Goal: Information Seeking & Learning: Learn about a topic

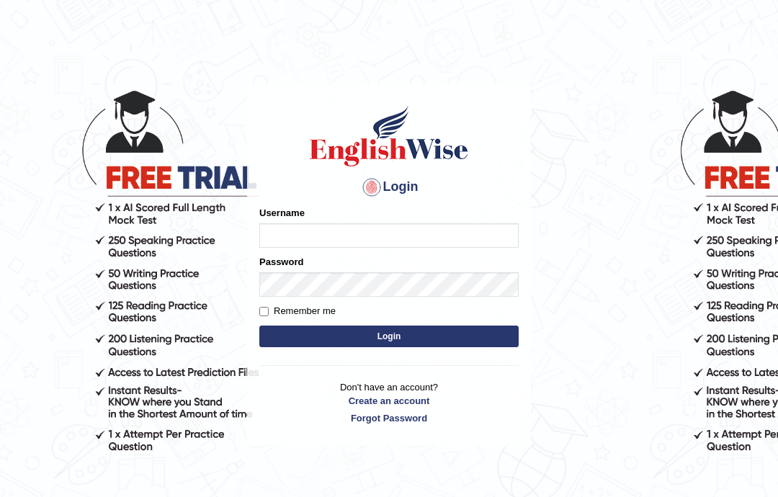
click at [408, 234] on input "Username" at bounding box center [388, 235] width 259 height 24
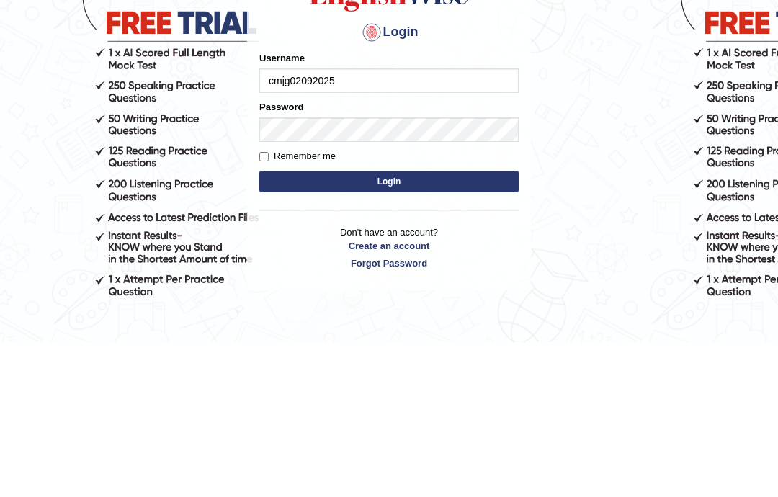
type input "cmjg02092025"
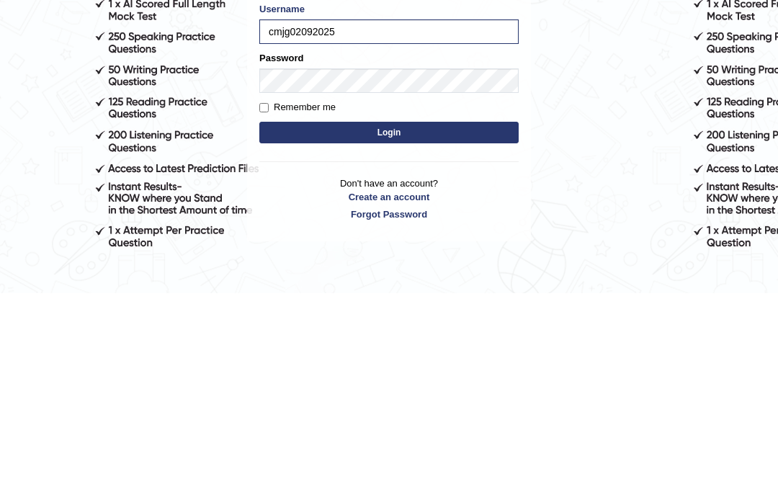
click at [438, 326] on button "Login" at bounding box center [388, 337] width 259 height 22
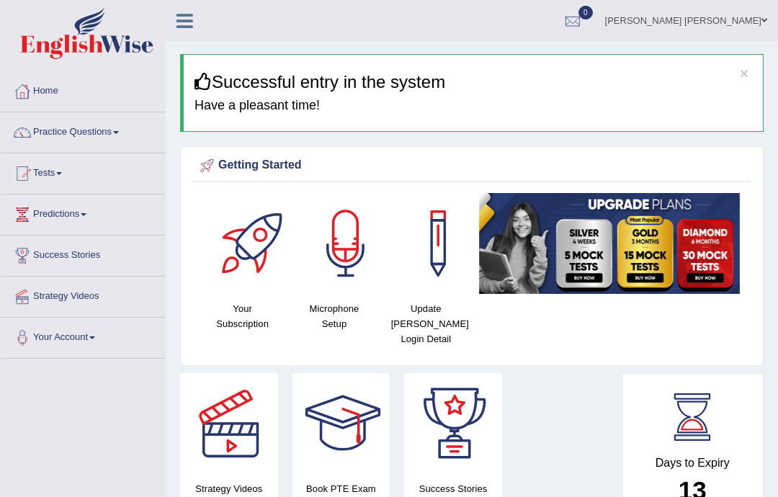
click at [532, 88] on h3 "Successful entry in the system" at bounding box center [473, 82] width 558 height 19
click at [78, 140] on link "Practice Questions" at bounding box center [83, 130] width 164 height 36
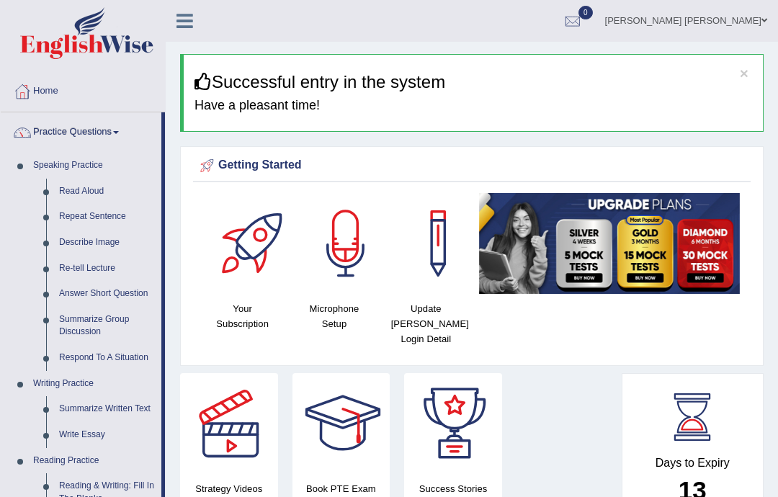
click at [179, 24] on div at bounding box center [389, 248] width 778 height 497
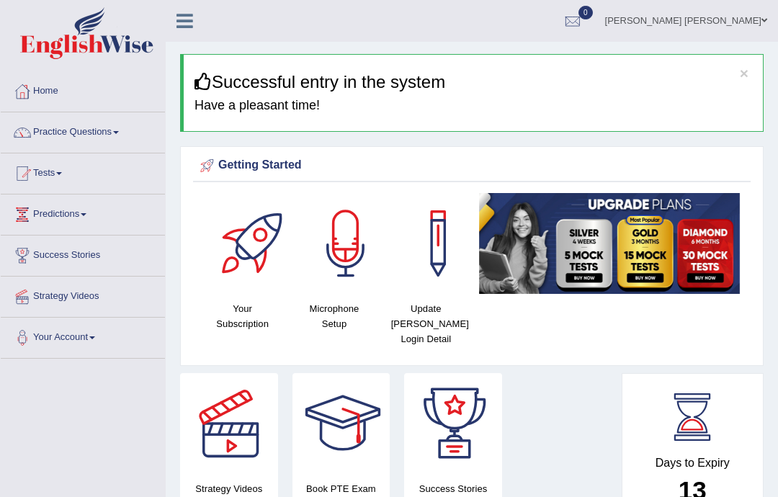
click at [49, 96] on link "Home" at bounding box center [83, 89] width 164 height 36
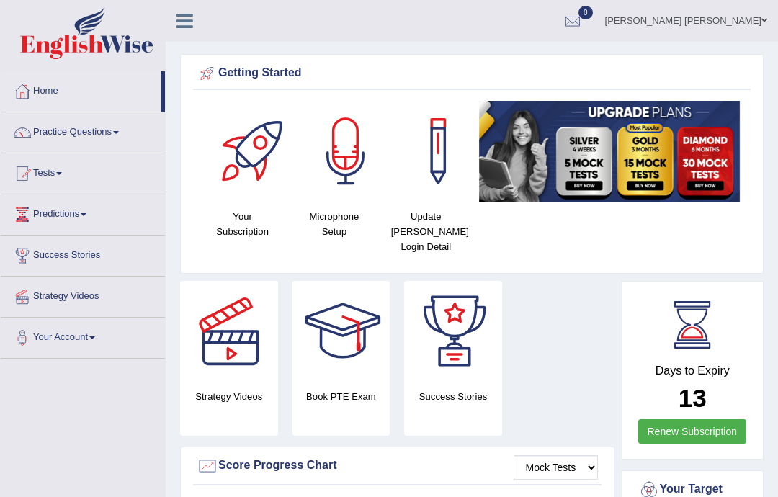
click at [349, 159] on div at bounding box center [345, 151] width 101 height 101
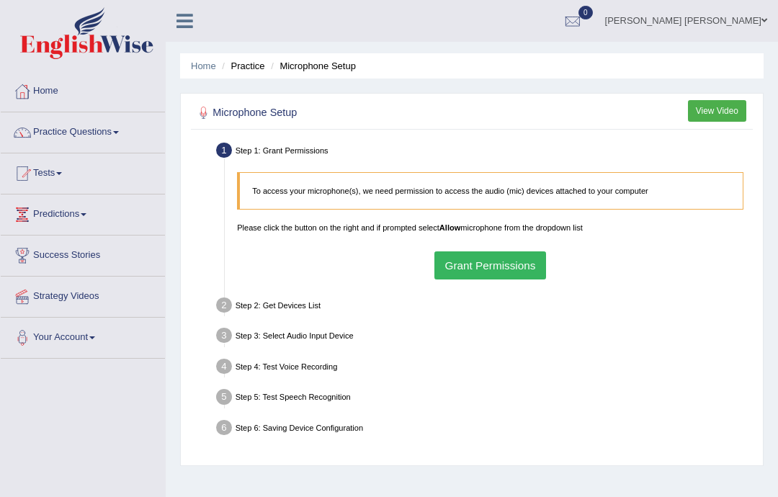
click at [514, 273] on button "Grant Permissions" at bounding box center [490, 265] width 112 height 28
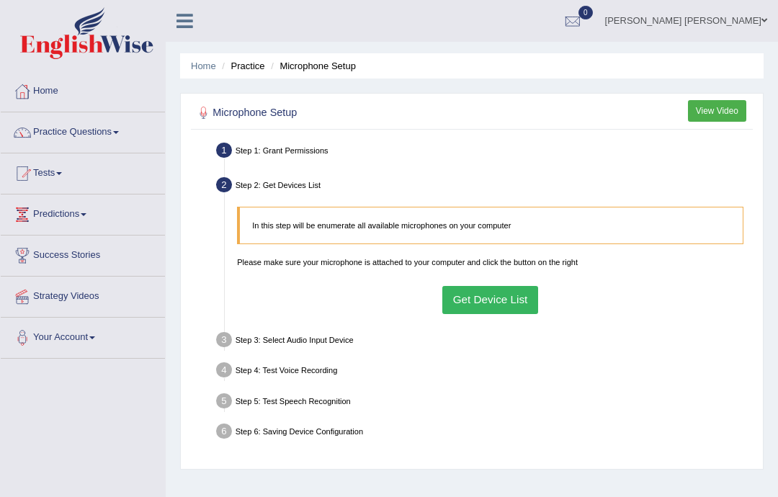
click at [505, 314] on button "Get Device List" at bounding box center [490, 300] width 96 height 28
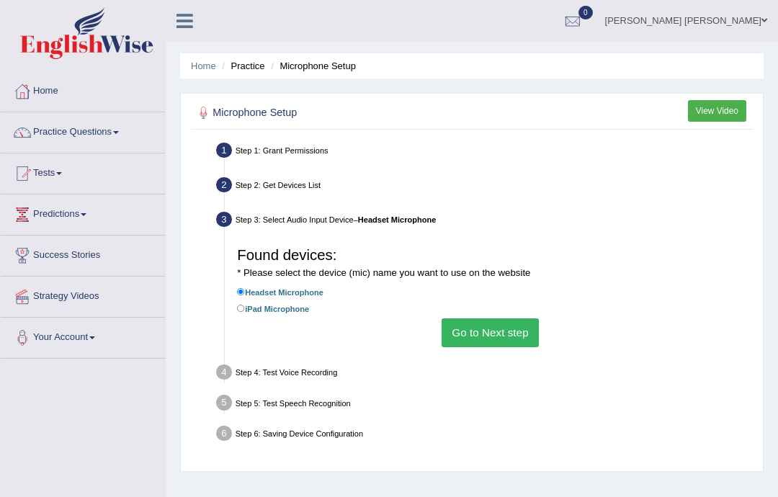
click at [514, 346] on button "Go to Next step" at bounding box center [490, 332] width 97 height 28
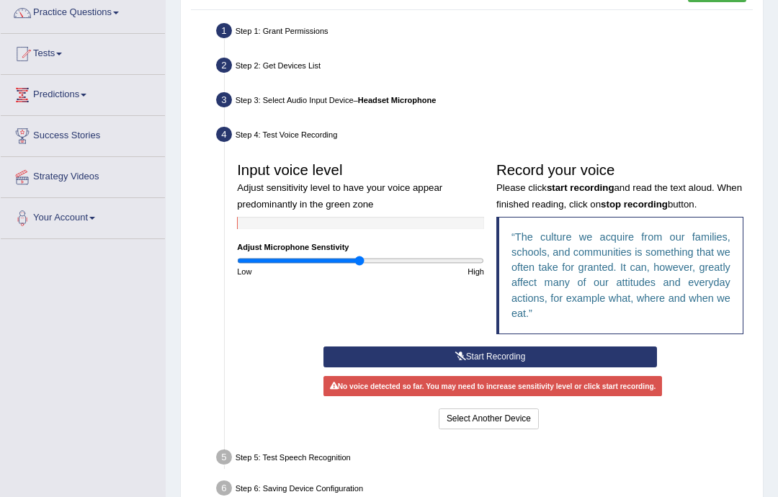
scroll to position [120, 0]
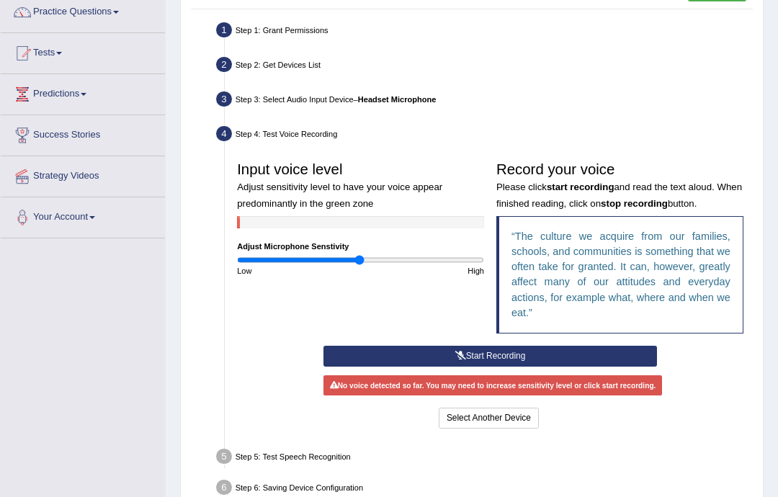
click at [555, 367] on button "Start Recording" at bounding box center [490, 356] width 334 height 21
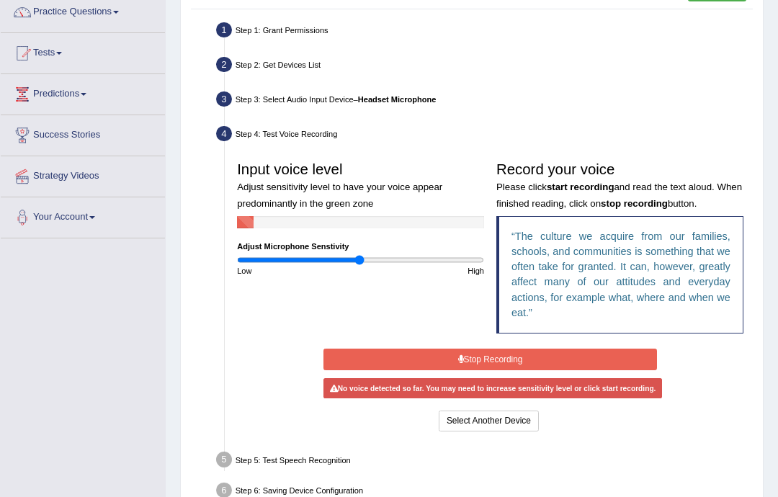
scroll to position [115, 0]
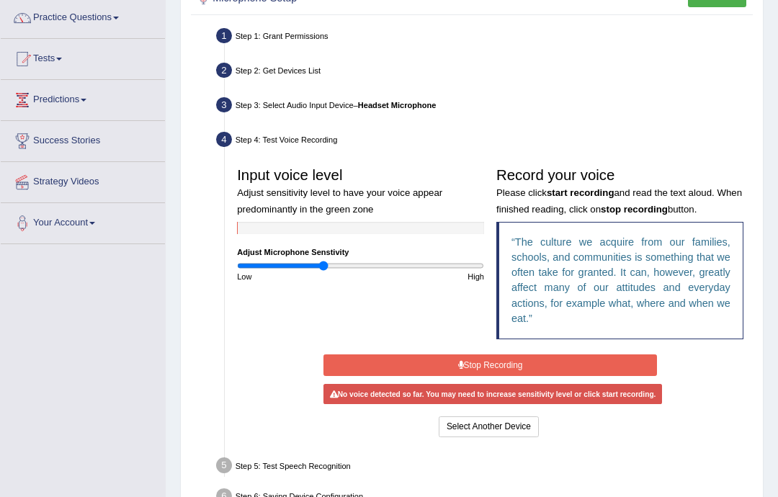
click at [519, 375] on button "Stop Recording" at bounding box center [490, 364] width 334 height 21
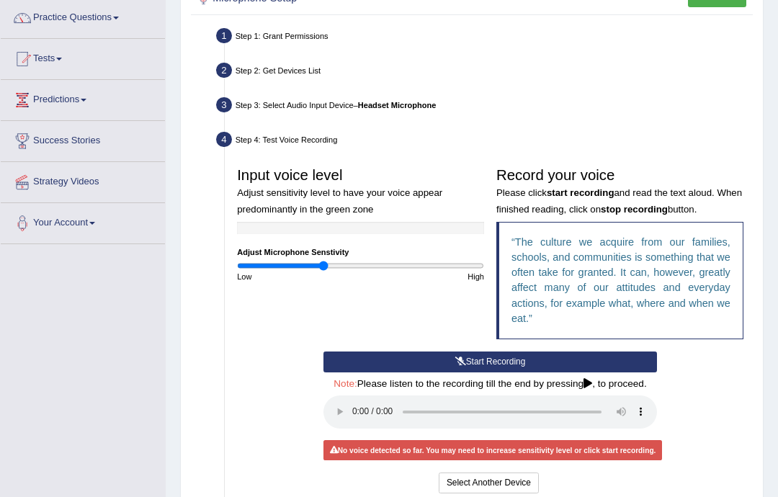
click at [555, 372] on button "Start Recording" at bounding box center [490, 362] width 334 height 21
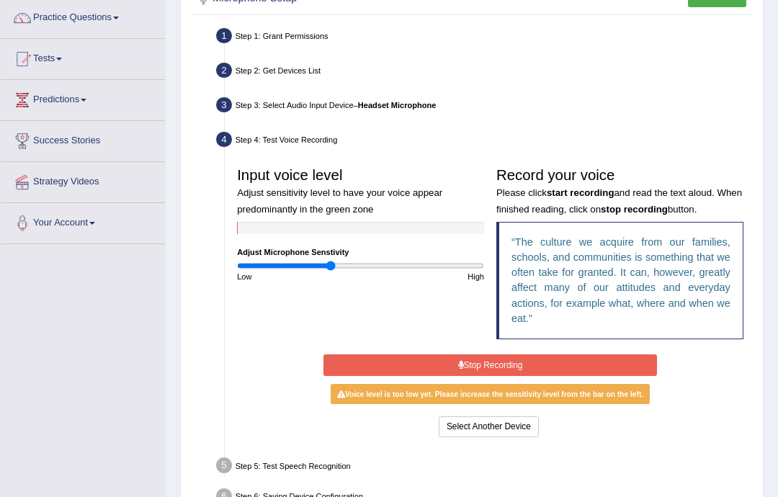
click at [330, 271] on input "range" at bounding box center [360, 266] width 247 height 10
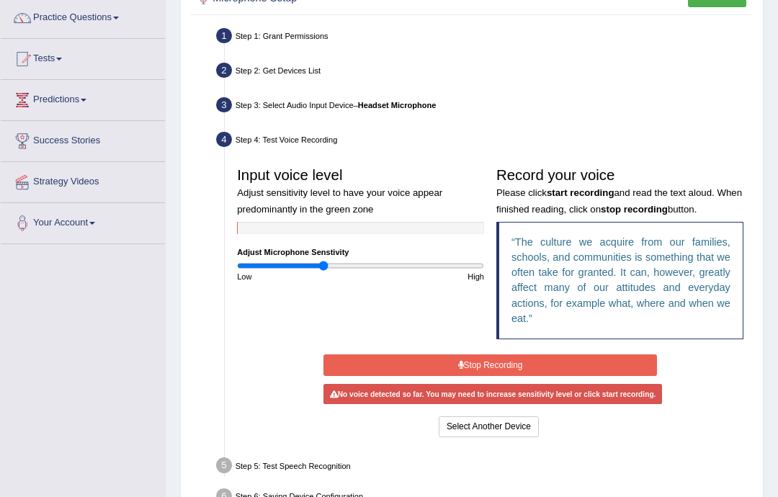
click at [323, 271] on input "range" at bounding box center [360, 266] width 247 height 10
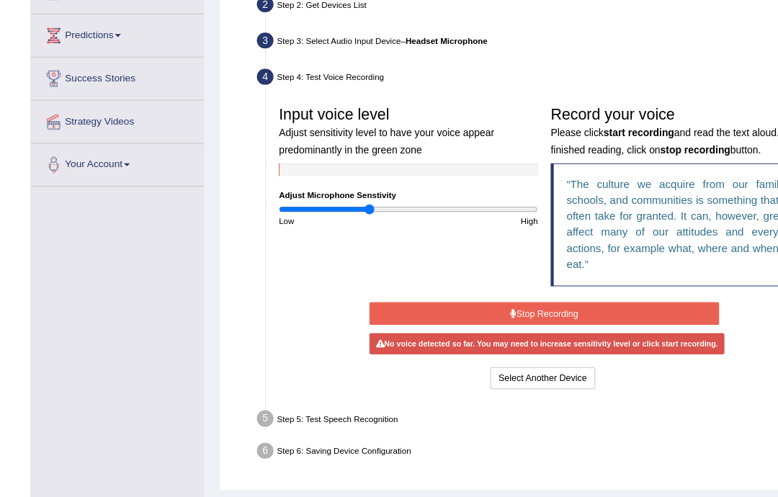
scroll to position [162, 0]
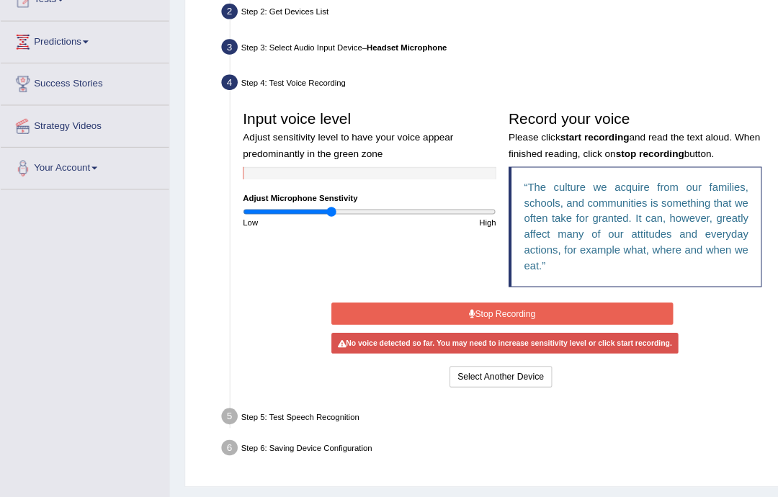
click at [529, 328] on button "Stop Recording" at bounding box center [490, 317] width 334 height 21
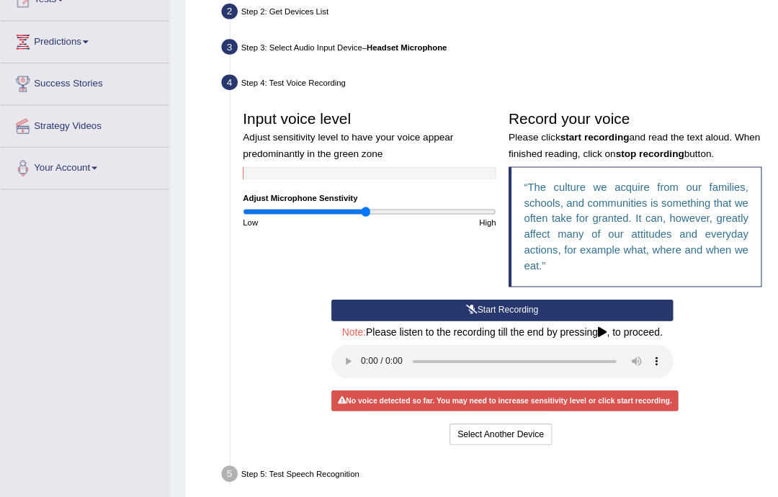
type input "0.98"
click at [555, 325] on button "Start Recording" at bounding box center [490, 314] width 334 height 21
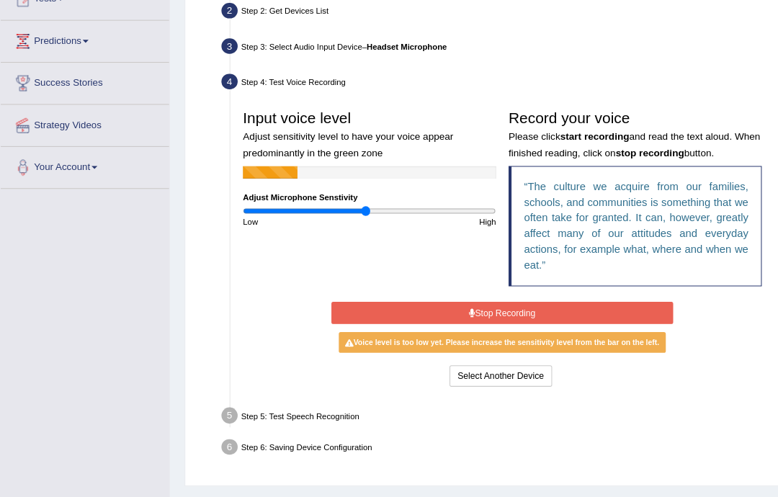
scroll to position [158, 0]
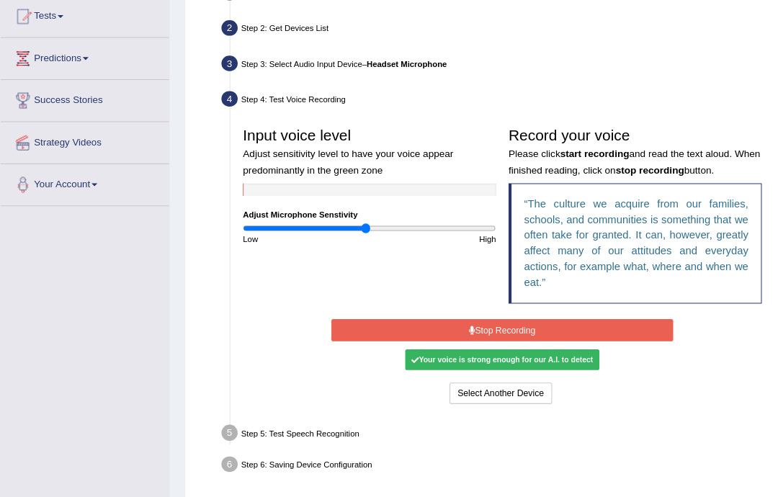
click at [553, 332] on button "Stop Recording" at bounding box center [490, 321] width 334 height 21
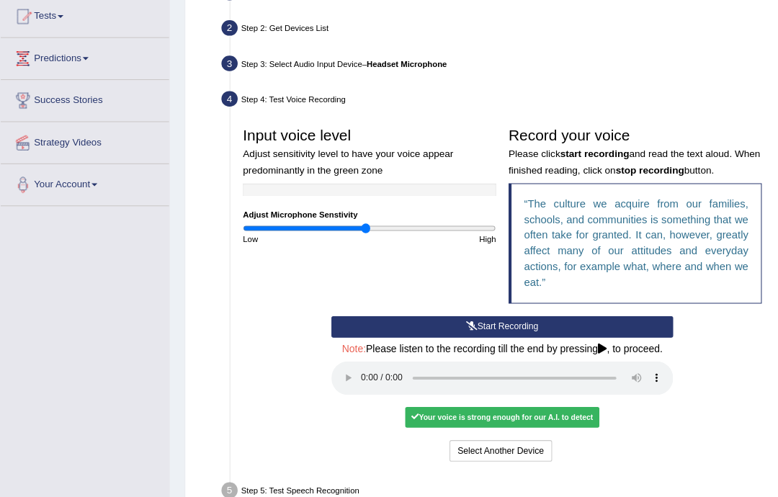
click at [354, 385] on audio at bounding box center [490, 368] width 334 height 33
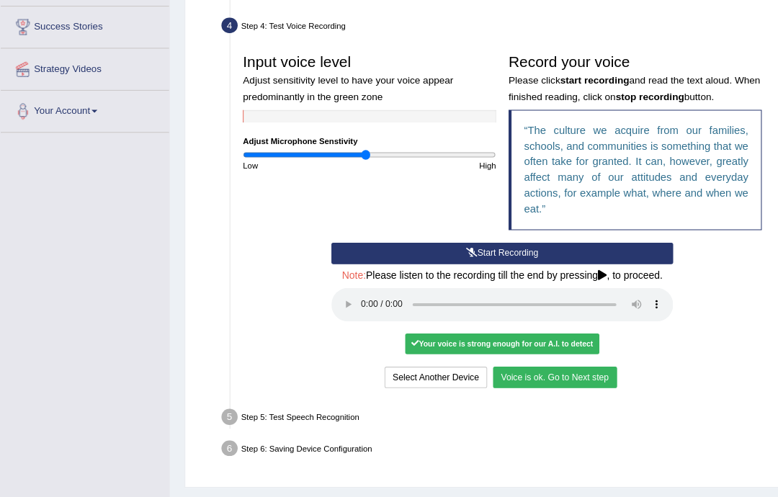
click at [601, 379] on button "Voice is ok. Go to Next step" at bounding box center [541, 368] width 121 height 21
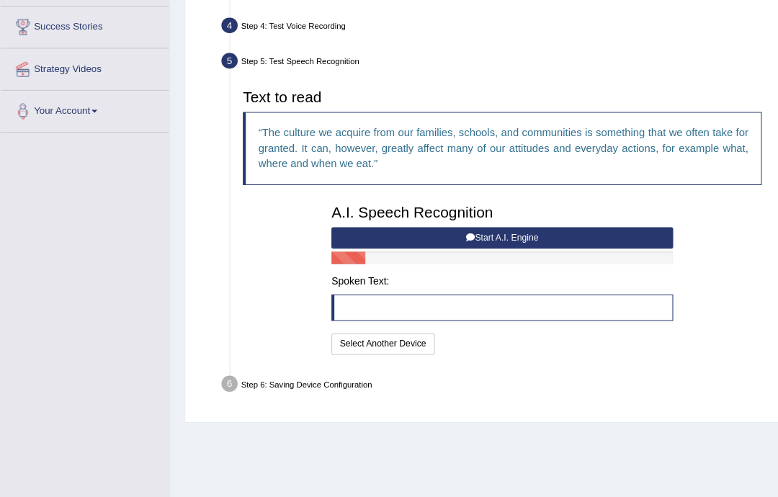
scroll to position [215, 0]
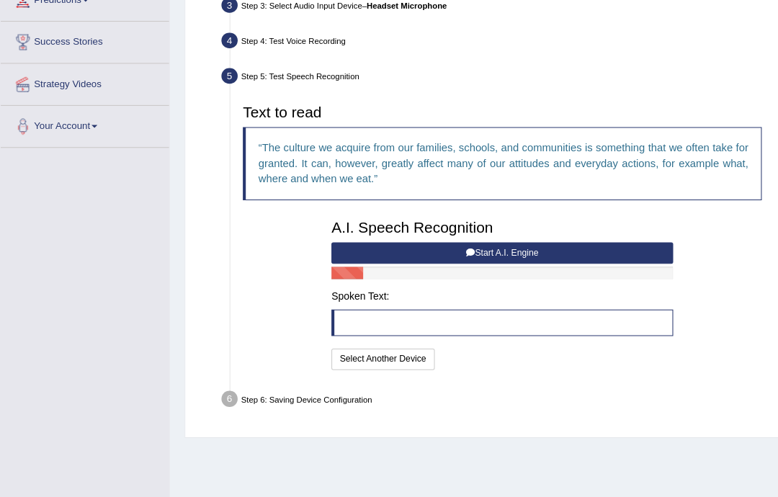
click at [598, 257] on button "Start A.I. Engine" at bounding box center [490, 246] width 334 height 21
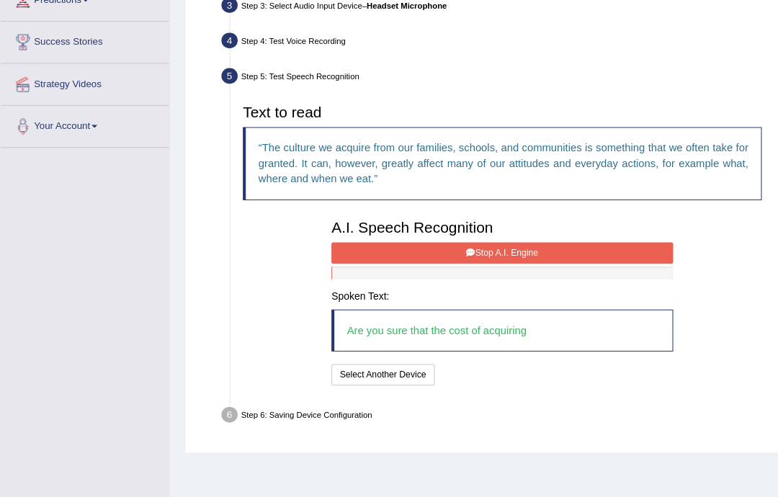
click at [567, 257] on button "Stop A.I. Engine" at bounding box center [490, 246] width 334 height 21
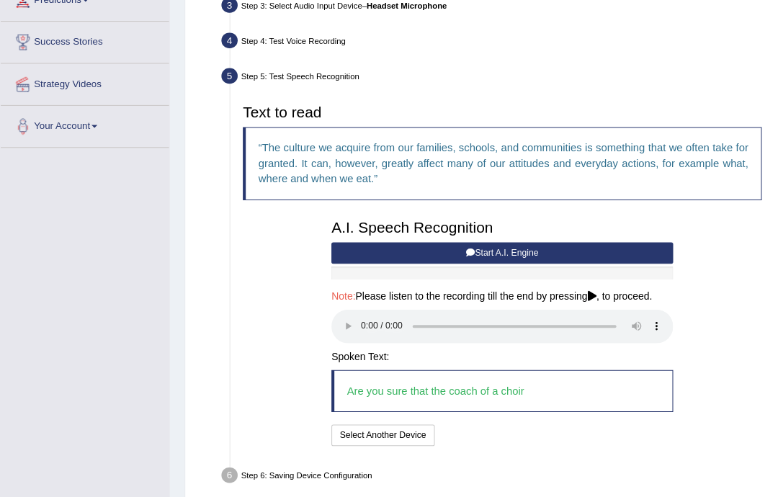
click at [359, 335] on audio at bounding box center [490, 318] width 334 height 33
click at [537, 435] on button "Speech is ok. Go to Last step" at bounding box center [493, 424] width 128 height 21
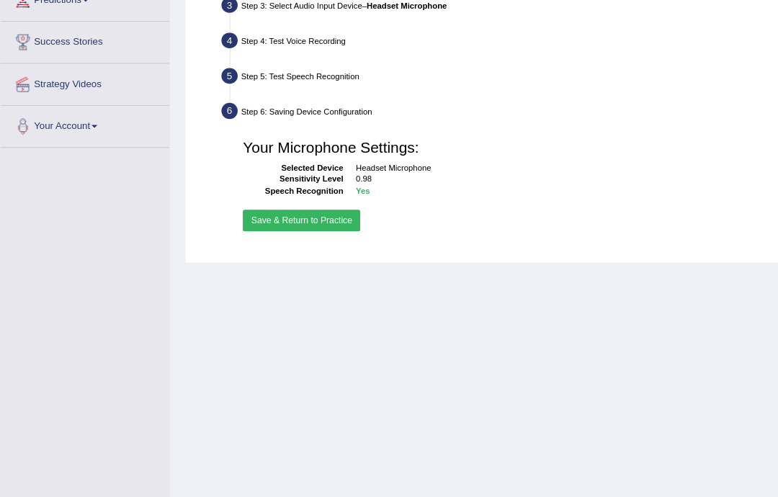
click at [334, 225] on button "Save & Return to Practice" at bounding box center [294, 215] width 115 height 21
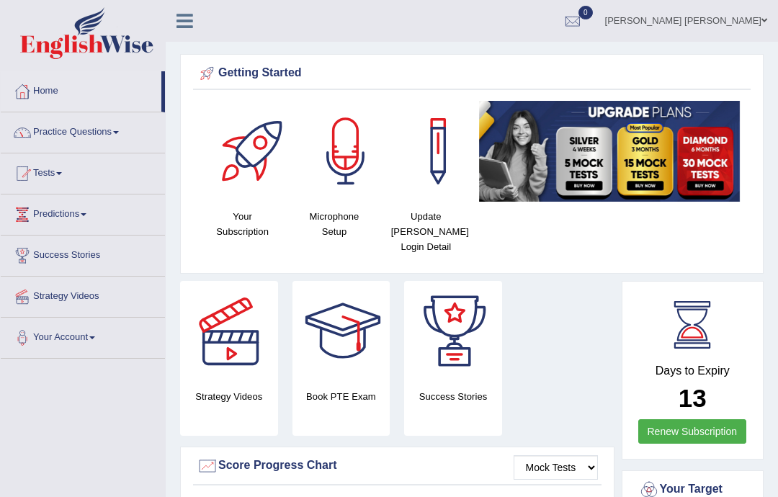
click at [121, 136] on link "Practice Questions" at bounding box center [83, 130] width 164 height 36
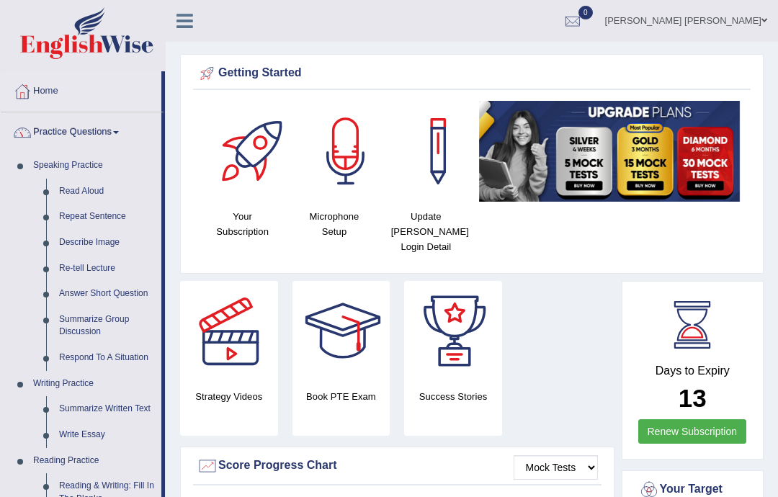
click at [121, 288] on div at bounding box center [389, 248] width 778 height 497
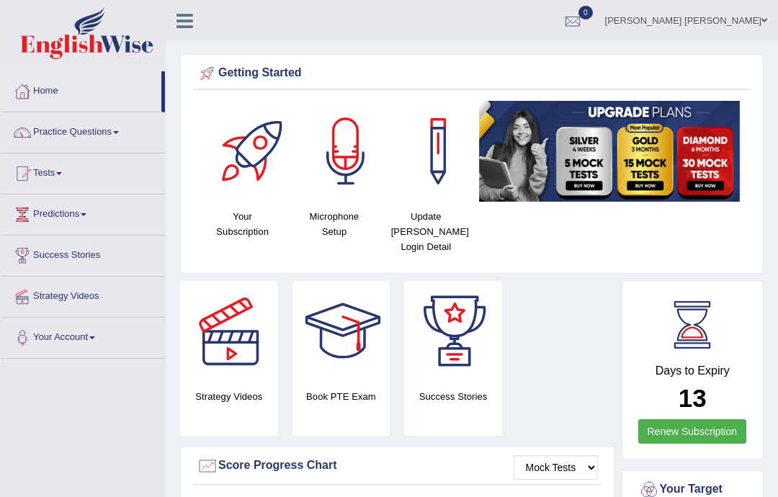
click at [112, 128] on link "Practice Questions" at bounding box center [83, 130] width 164 height 36
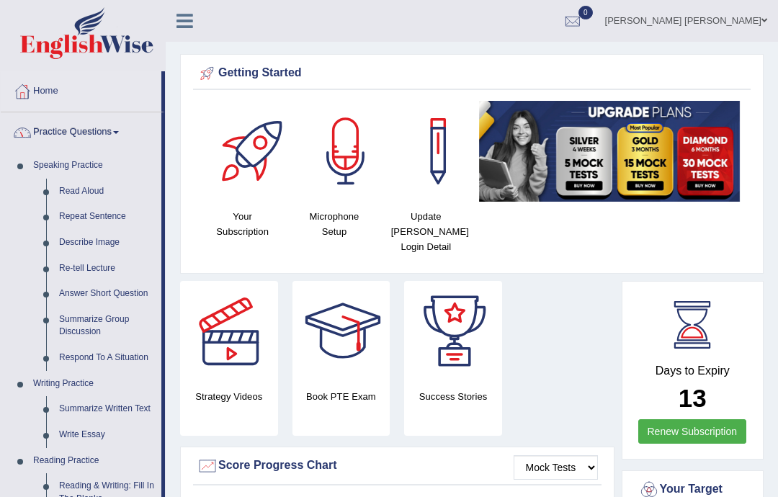
click at [86, 292] on div at bounding box center [389, 248] width 778 height 497
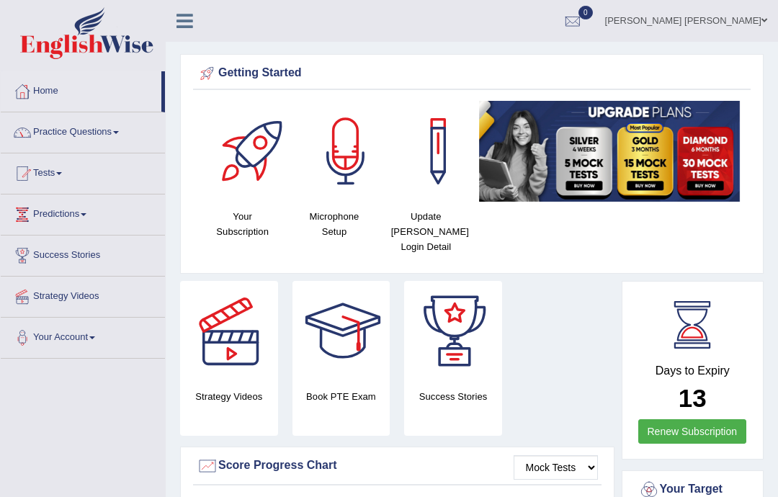
click at [107, 130] on link "Practice Questions" at bounding box center [83, 130] width 164 height 36
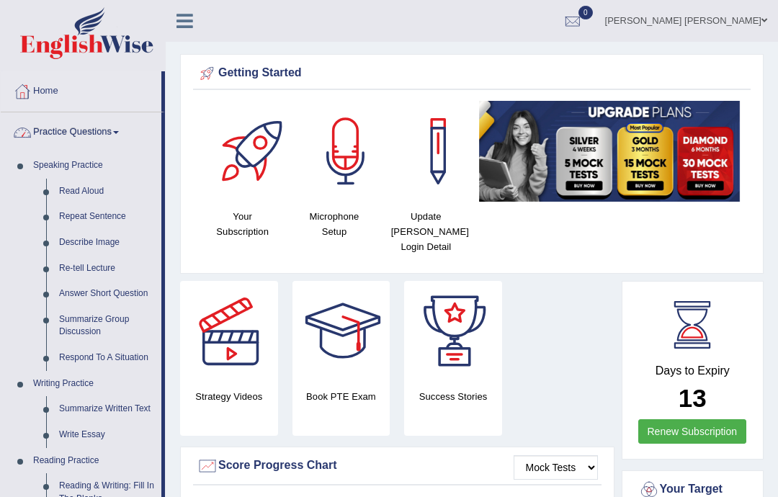
click at [120, 288] on div at bounding box center [389, 248] width 778 height 497
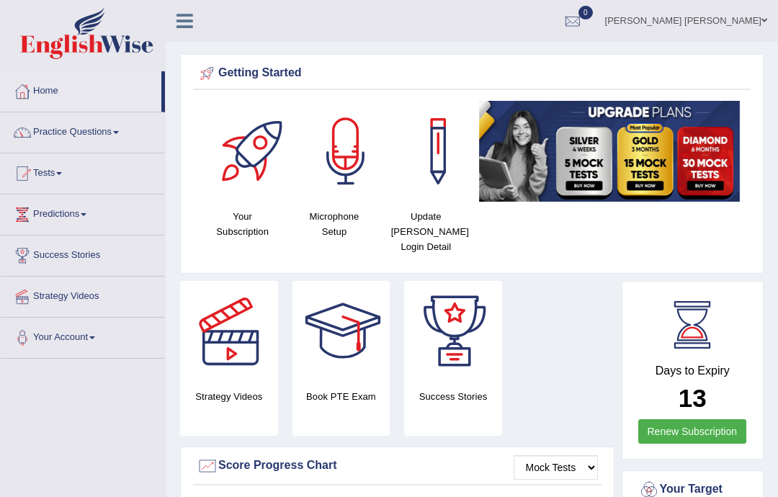
click at [187, 20] on icon at bounding box center [184, 21] width 17 height 19
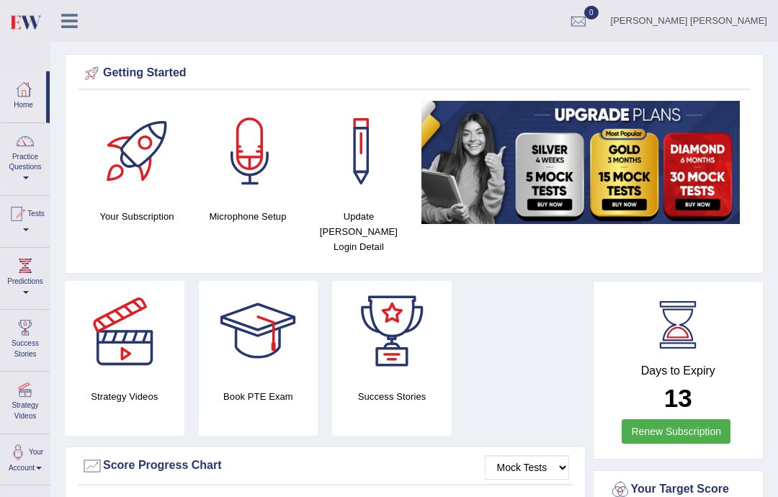
click at [40, 171] on link "Practice Questions" at bounding box center [25, 157] width 49 height 68
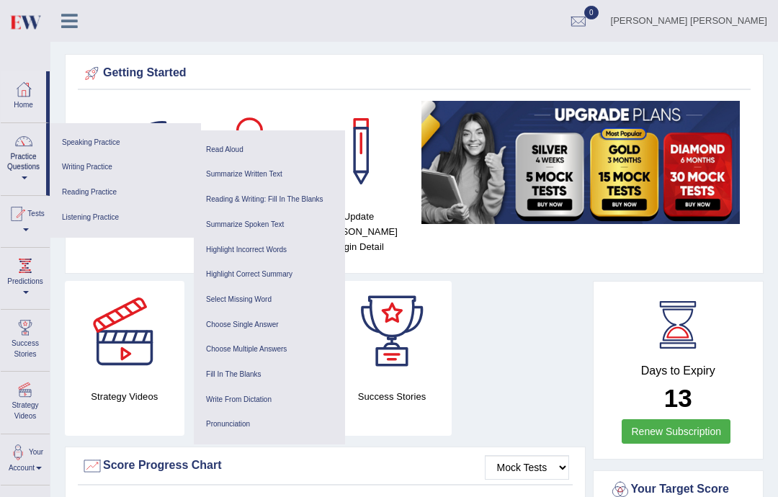
click at [101, 143] on link "Speaking Practice" at bounding box center [125, 142] width 137 height 25
click at [69, 22] on icon at bounding box center [69, 21] width 17 height 19
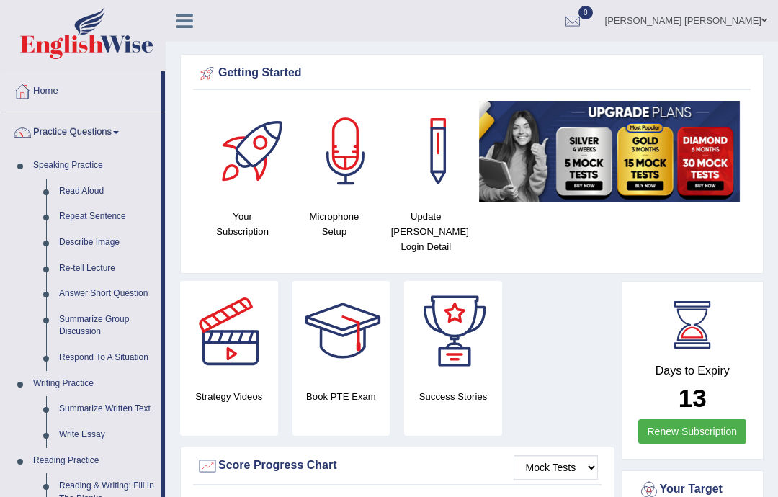
click at [120, 289] on link "Answer Short Question" at bounding box center [107, 294] width 109 height 26
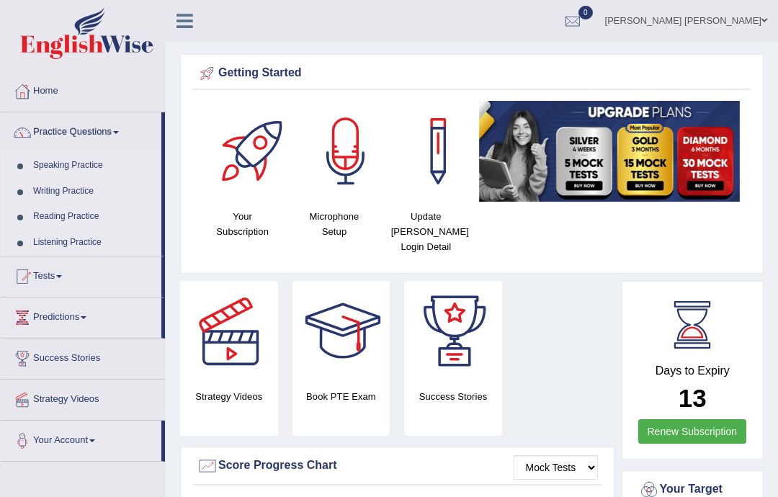
click at [91, 166] on link "Speaking Practice" at bounding box center [94, 166] width 135 height 26
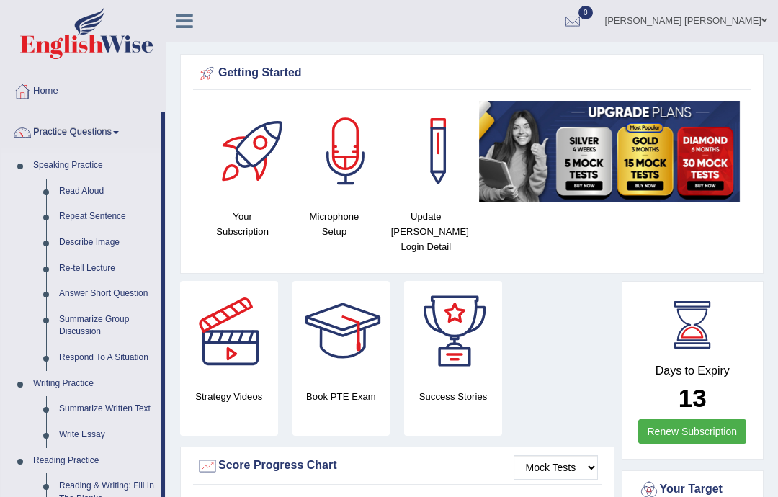
click at [109, 292] on link "Answer Short Question" at bounding box center [107, 294] width 109 height 26
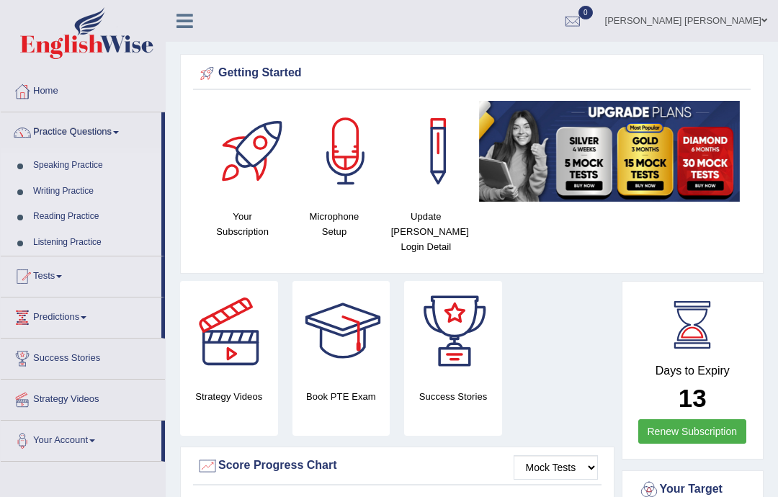
click at [116, 134] on link "Practice Questions" at bounding box center [81, 130] width 161 height 36
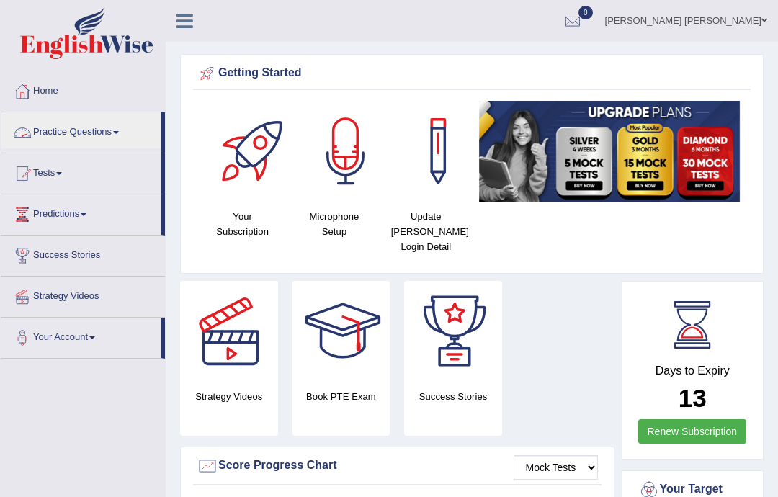
click at [107, 134] on div at bounding box center [389, 248] width 778 height 497
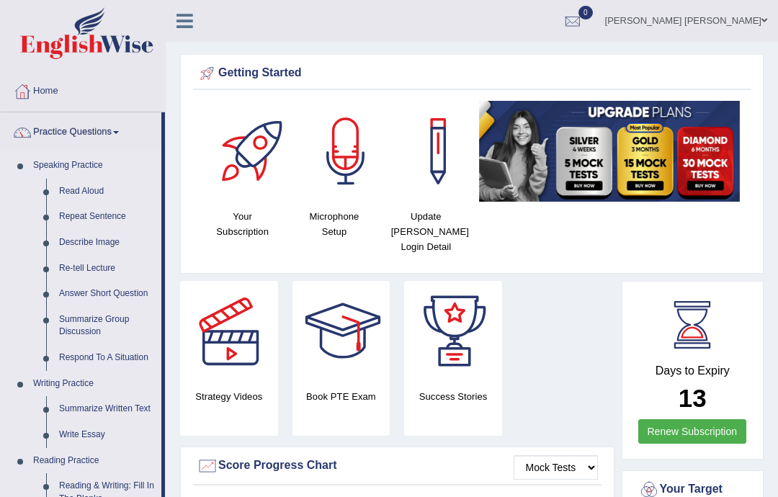
click at [87, 190] on link "Read Aloud" at bounding box center [107, 192] width 109 height 26
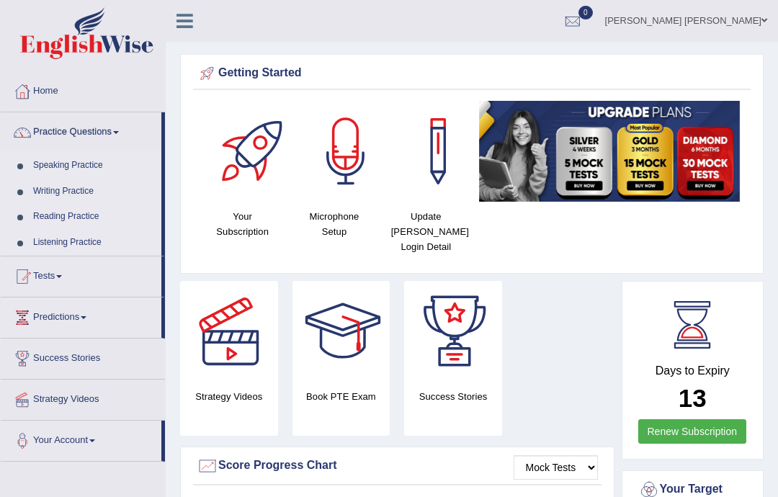
click at [238, 175] on div at bounding box center [254, 151] width 101 height 101
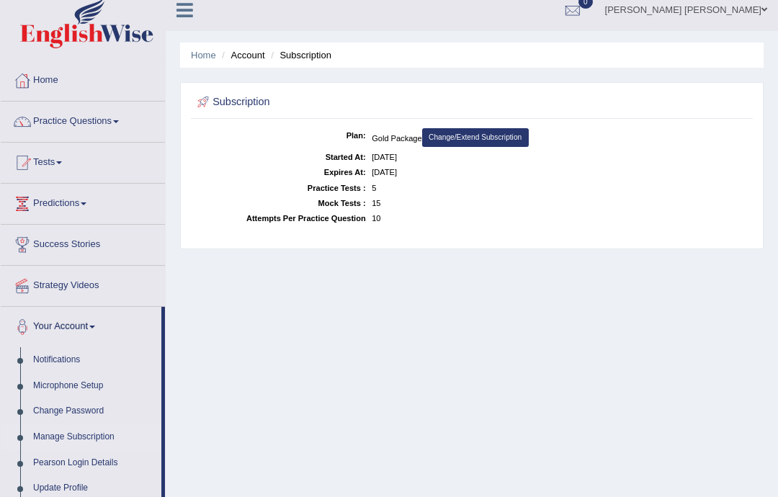
scroll to position [16, 0]
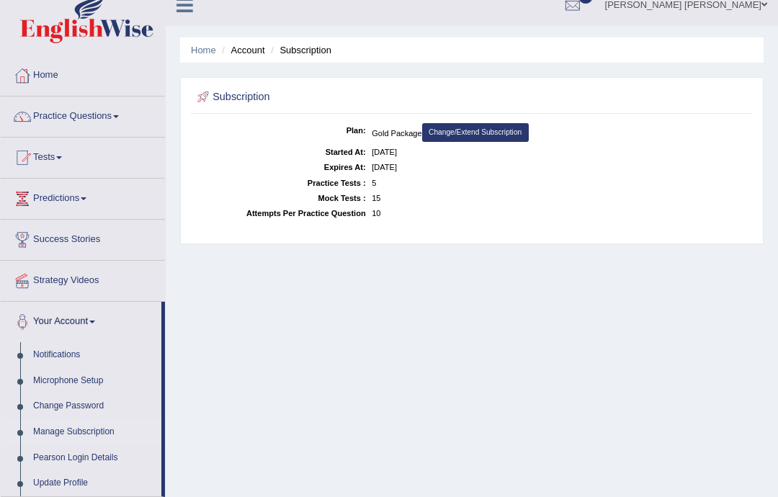
click at [54, 156] on link "Tests" at bounding box center [83, 156] width 164 height 36
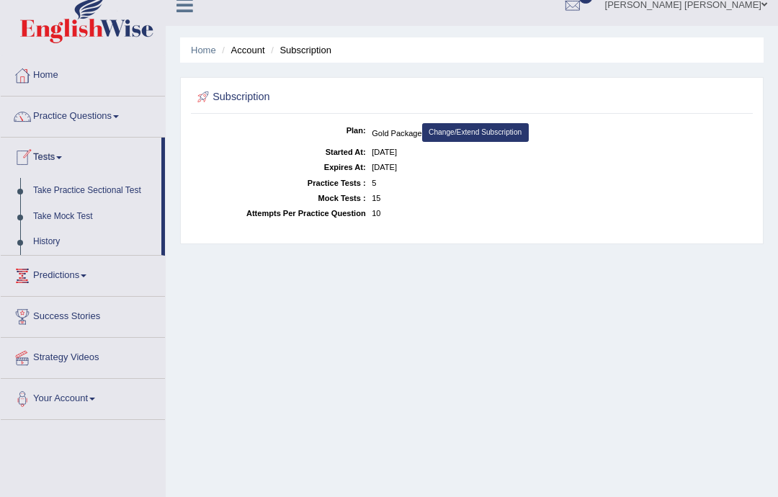
click at [55, 240] on div at bounding box center [389, 248] width 778 height 497
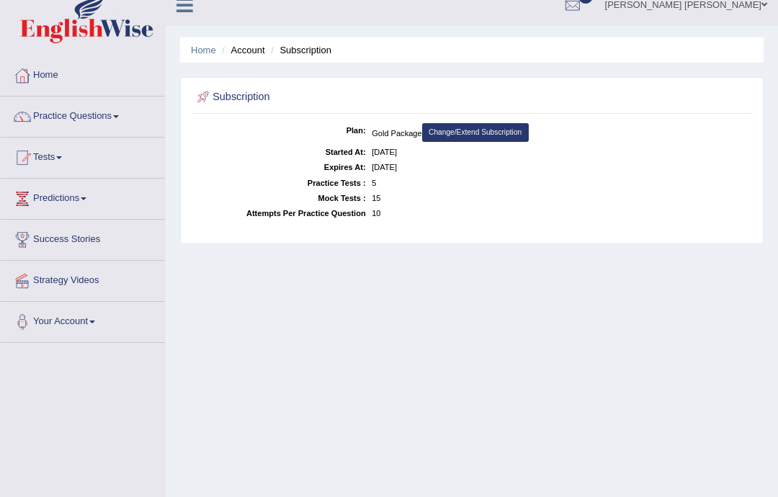
click at [44, 72] on link "Home" at bounding box center [83, 73] width 164 height 36
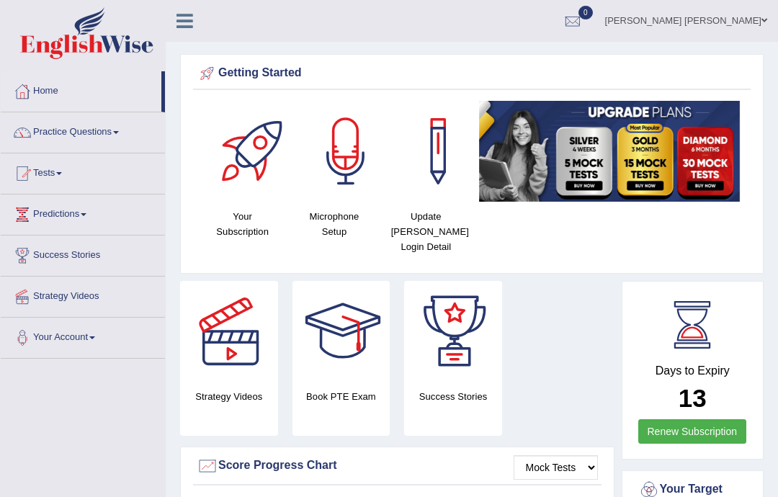
click at [105, 130] on link "Practice Questions" at bounding box center [83, 130] width 164 height 36
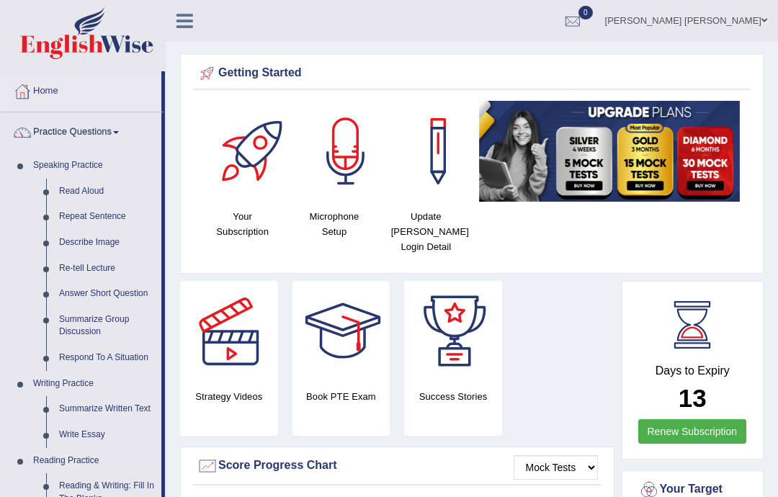
click at [112, 400] on div at bounding box center [389, 248] width 778 height 497
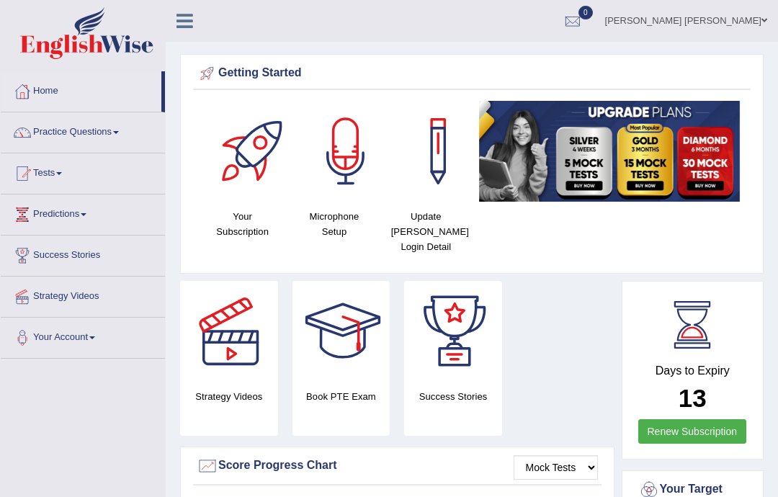
click at [199, 20] on link at bounding box center [185, 20] width 38 height 22
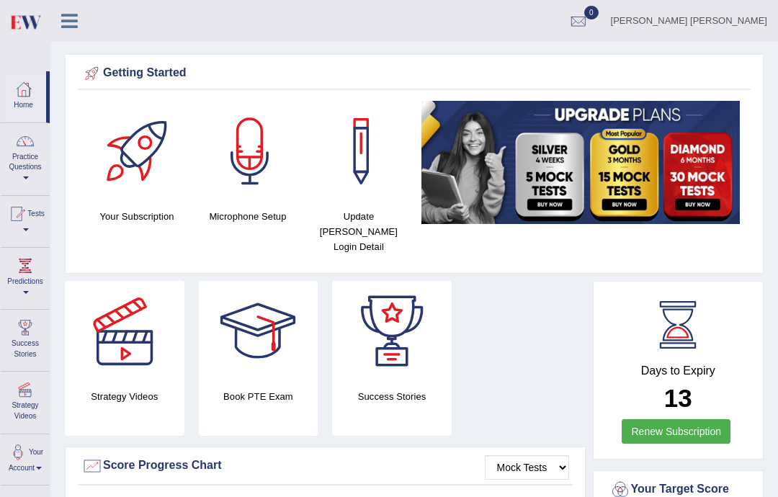
click at [32, 147] on div at bounding box center [25, 141] width 22 height 22
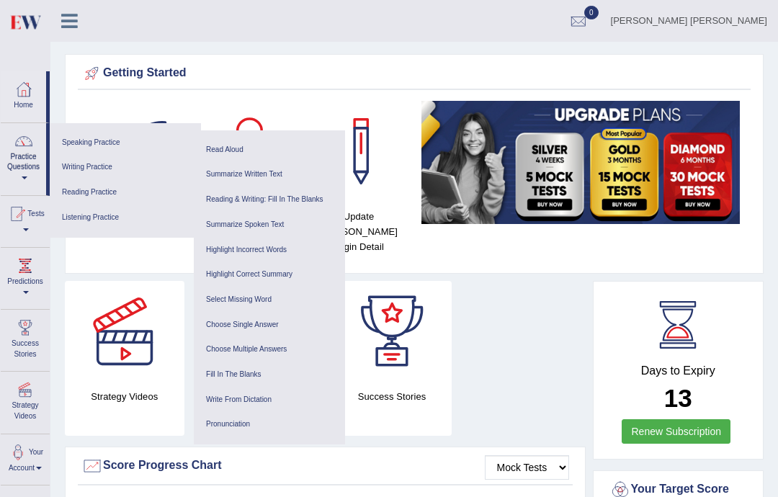
click at [231, 150] on link "Read Aloud" at bounding box center [269, 150] width 137 height 25
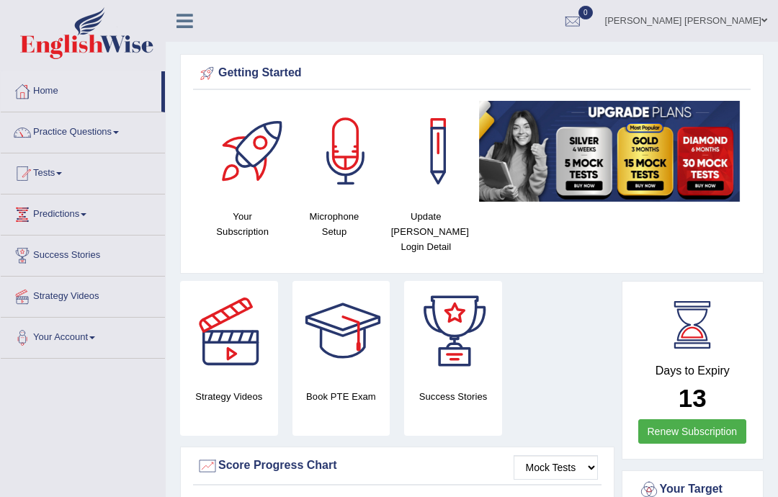
click at [759, 22] on link "Mark Jay Gumogda Corton" at bounding box center [686, 18] width 184 height 37
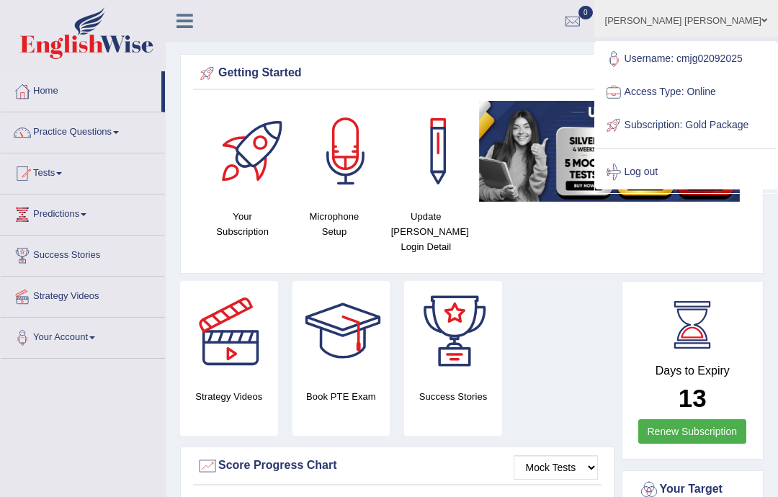
click at [684, 189] on link "Log out" at bounding box center [686, 172] width 181 height 33
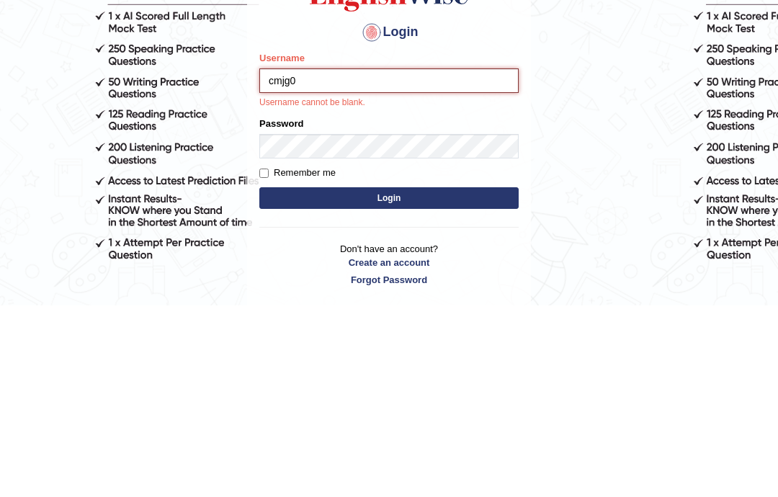
type input "cmjg02092025"
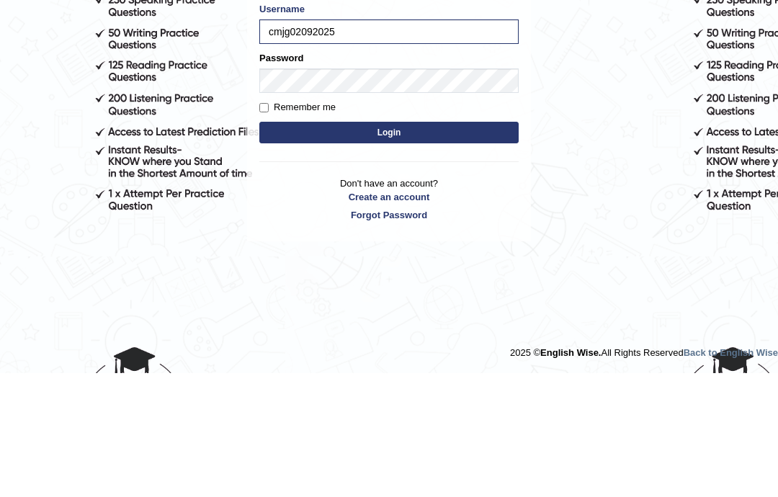
click at [439, 246] on button "Login" at bounding box center [388, 257] width 259 height 22
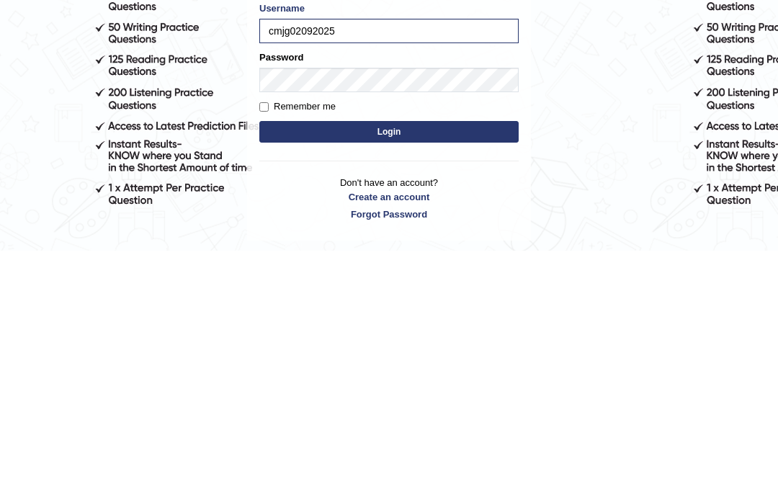
click at [440, 367] on button "Login" at bounding box center [388, 378] width 259 height 22
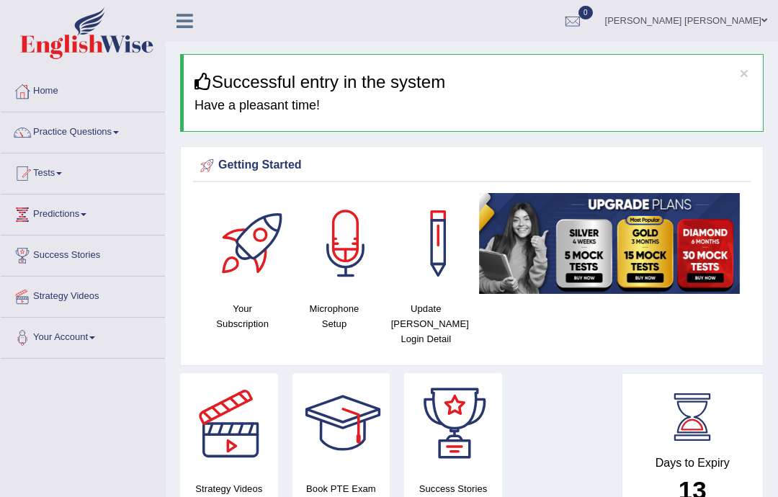
click at [99, 130] on link "Practice Questions" at bounding box center [83, 130] width 164 height 36
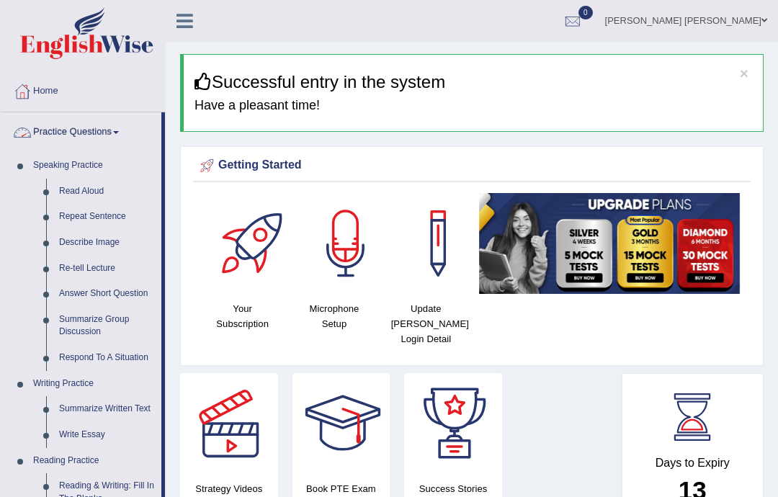
click at [99, 190] on div at bounding box center [389, 248] width 778 height 497
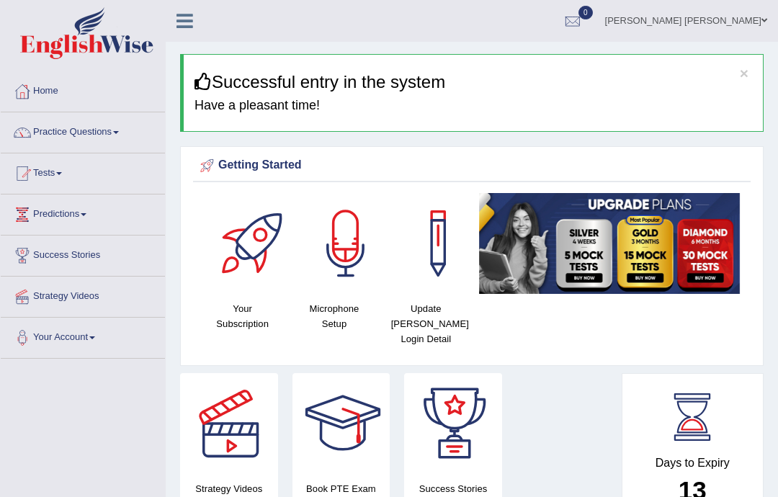
click at [187, 22] on icon at bounding box center [184, 21] width 17 height 19
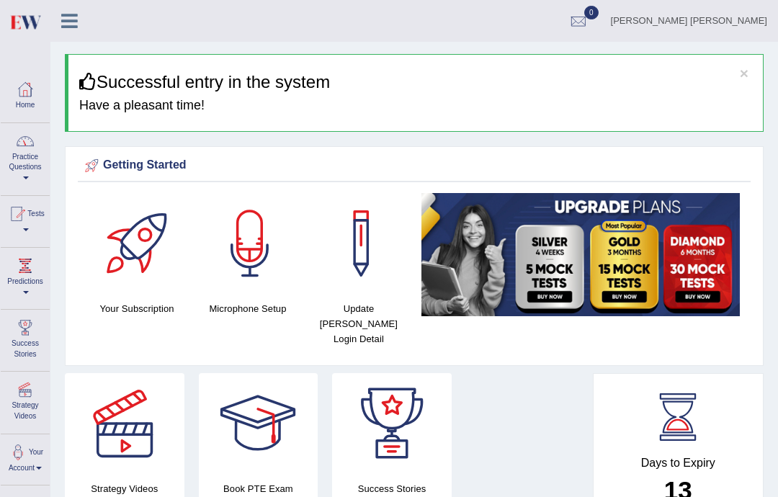
click at [31, 169] on link "Practice Questions" at bounding box center [25, 157] width 49 height 68
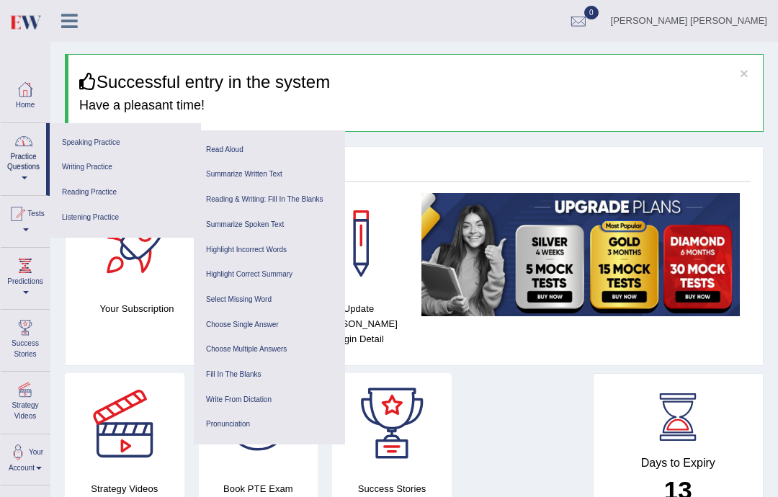
click at [235, 150] on link "Read Aloud" at bounding box center [269, 150] width 137 height 25
